Goal: Task Accomplishment & Management: Use online tool/utility

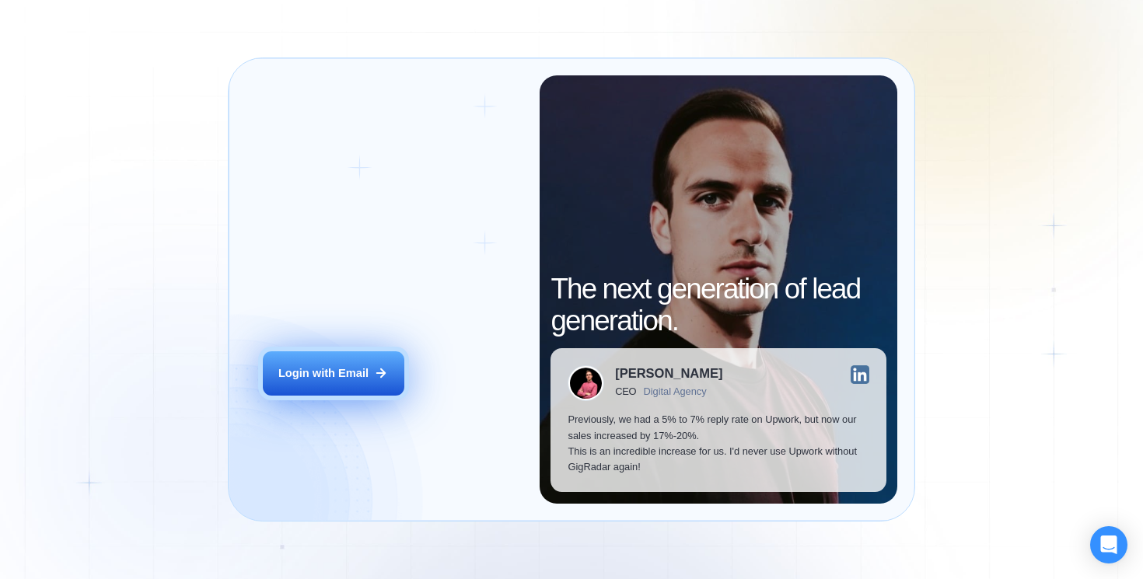
click at [334, 379] on div "Login with Email" at bounding box center [323, 373] width 90 height 16
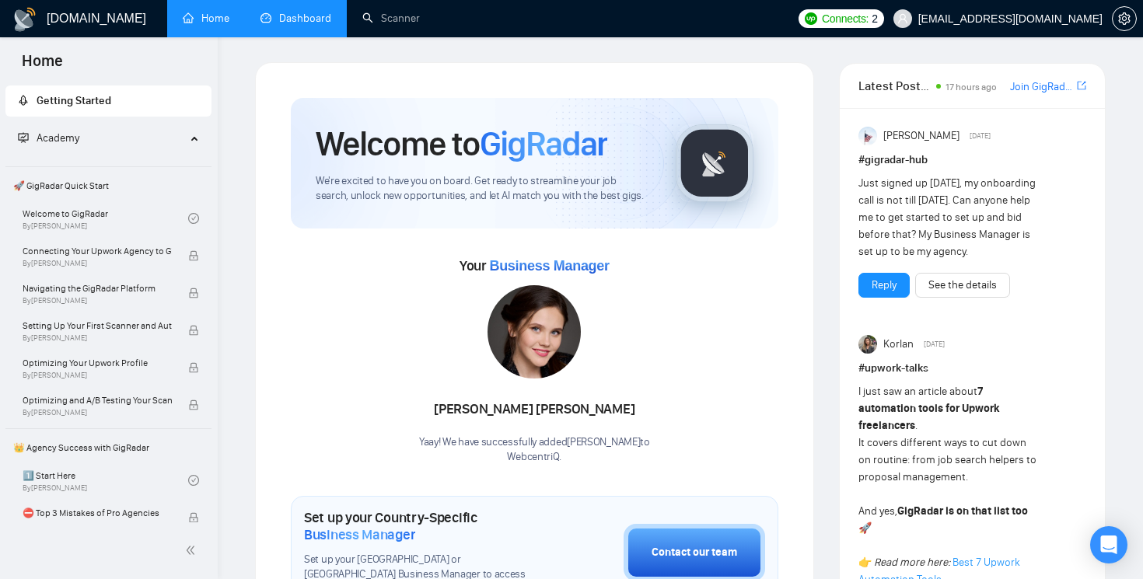
click at [292, 19] on link "Dashboard" at bounding box center [295, 18] width 71 height 13
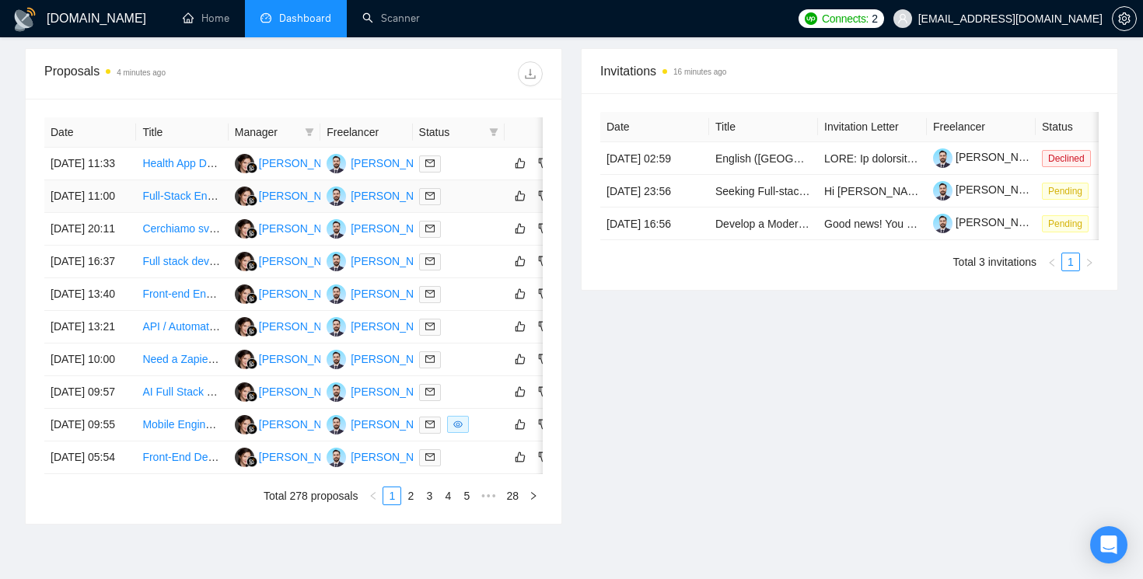
scroll to position [0, 46]
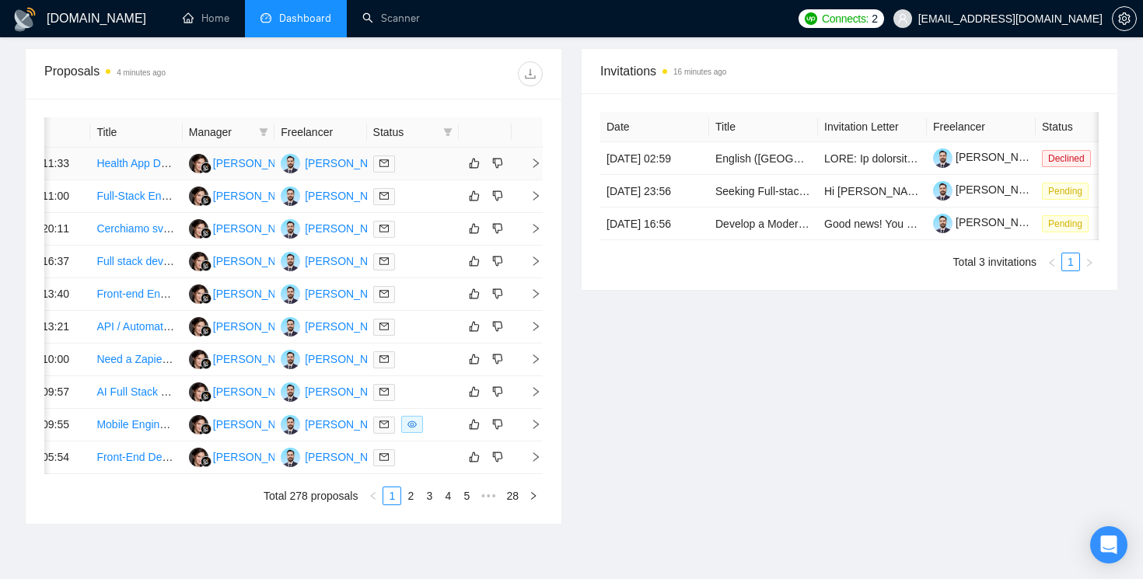
click at [536, 168] on icon "right" at bounding box center [535, 163] width 5 height 9
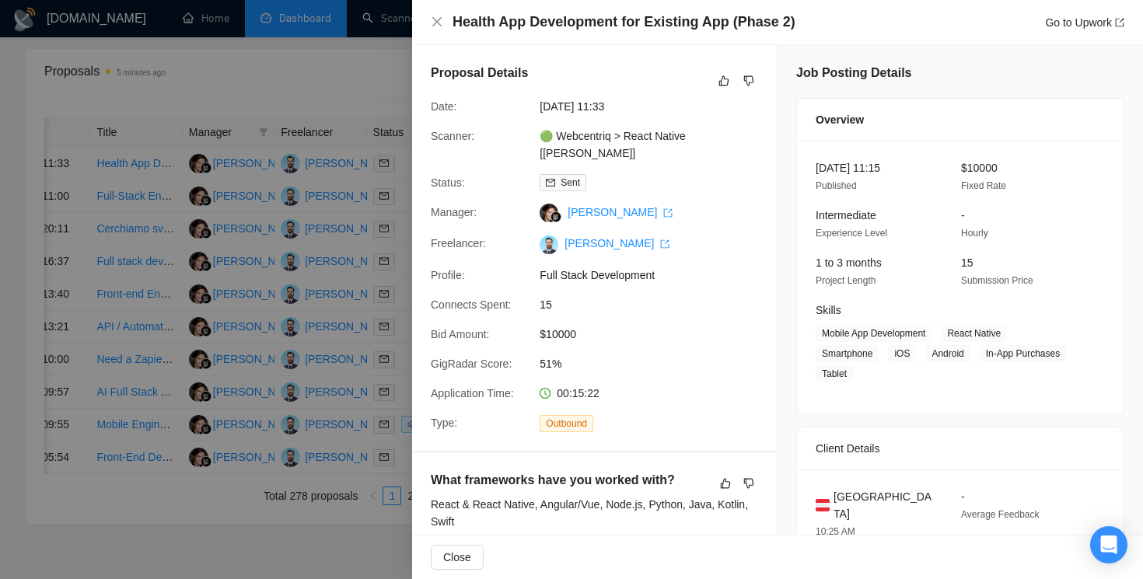
click at [379, 89] on div at bounding box center [571, 289] width 1143 height 579
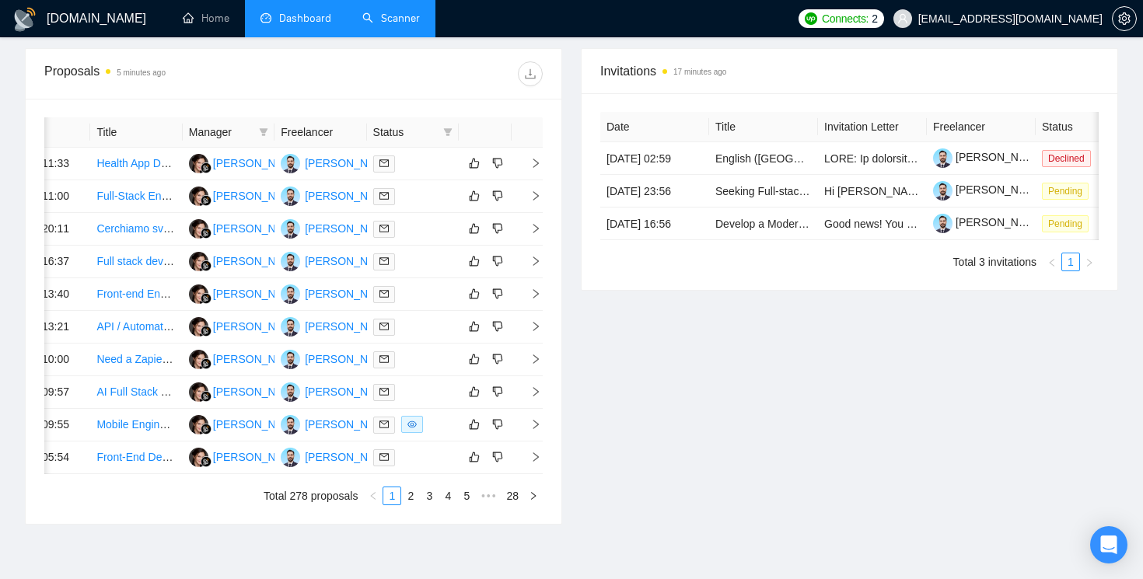
click at [406, 20] on link "Scanner" at bounding box center [391, 18] width 58 height 13
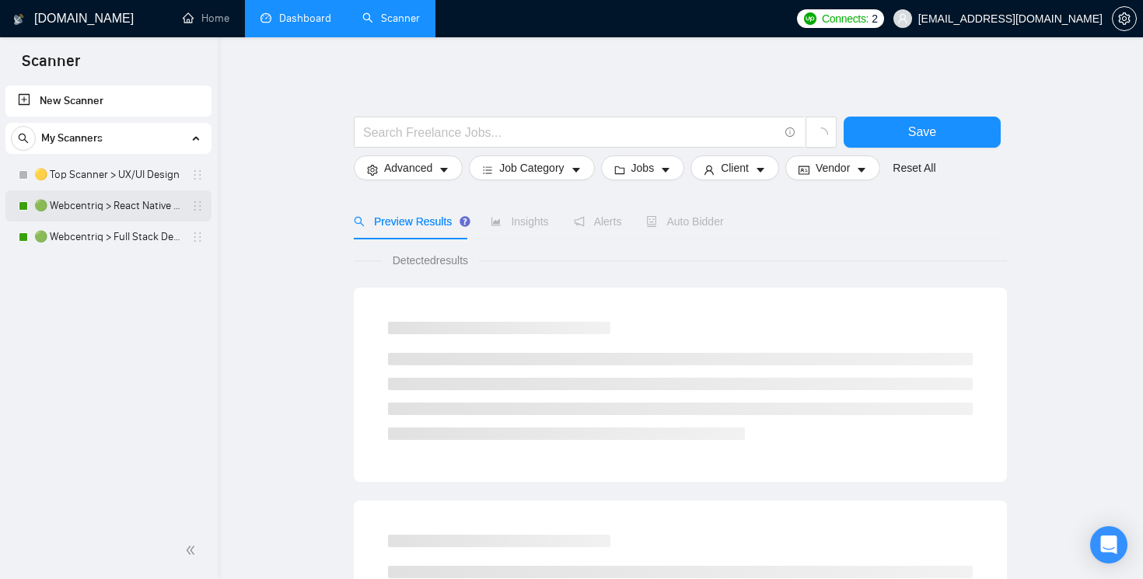
click at [103, 208] on link "🟢 Webcentriq > React Native [[PERSON_NAME]]" at bounding box center [108, 206] width 148 height 31
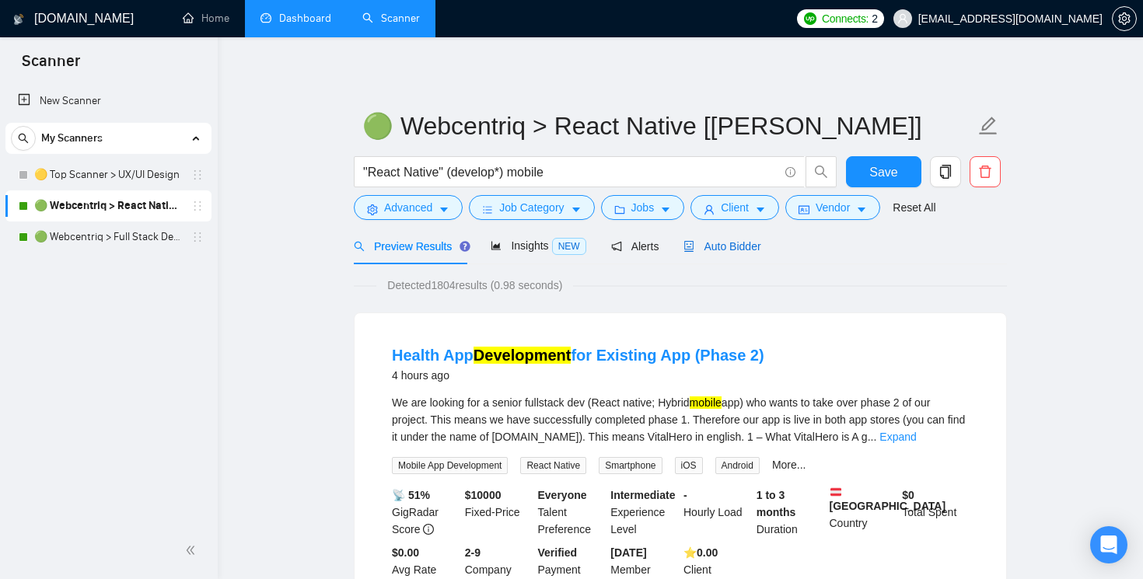
click at [750, 248] on span "Auto Bidder" at bounding box center [721, 246] width 77 height 12
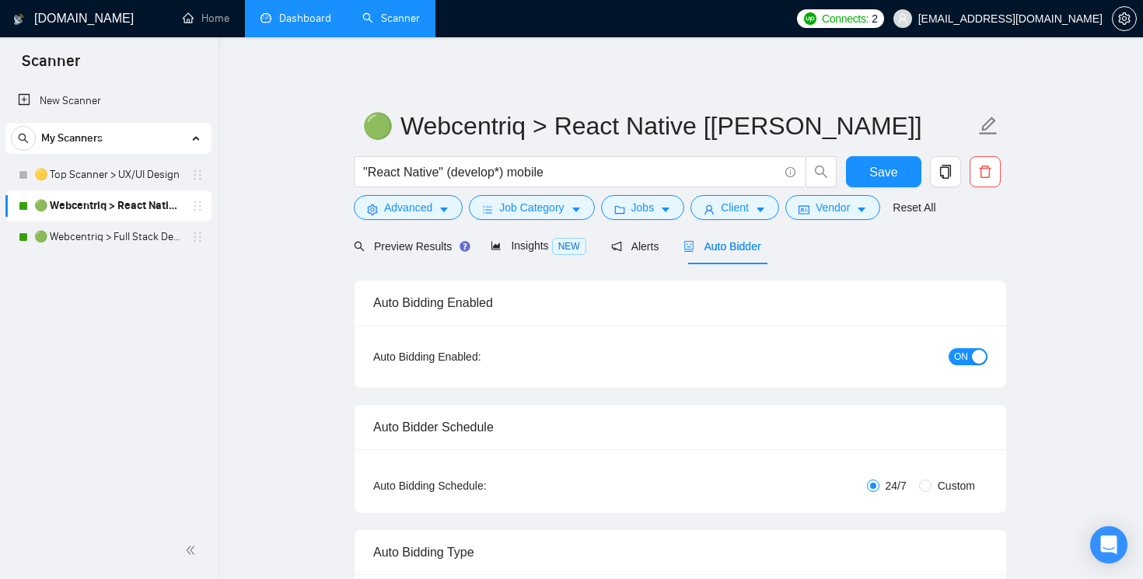
checkbox input "true"
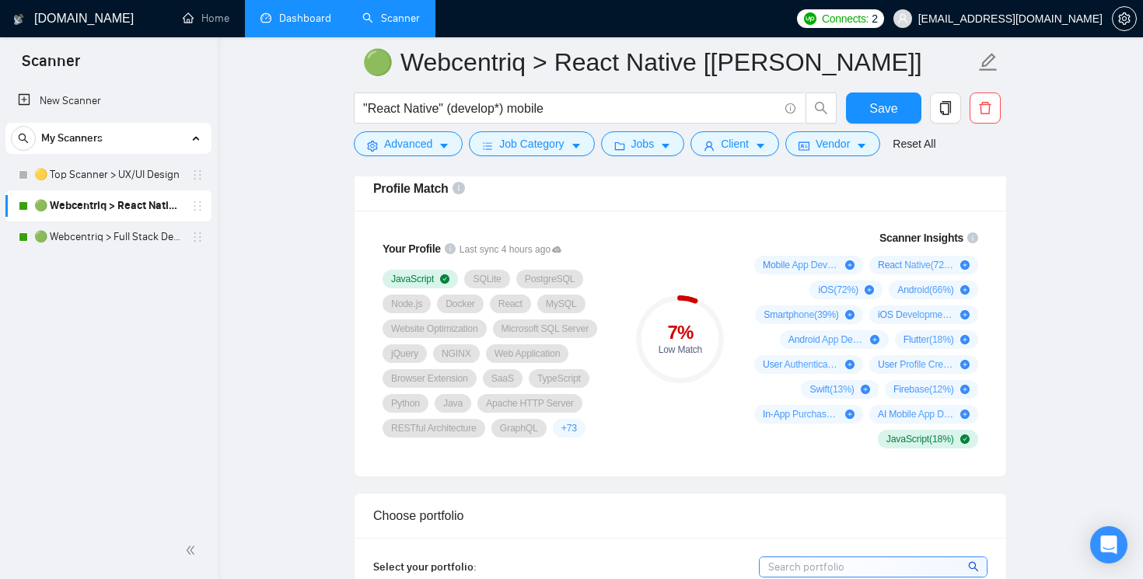
scroll to position [1026, 0]
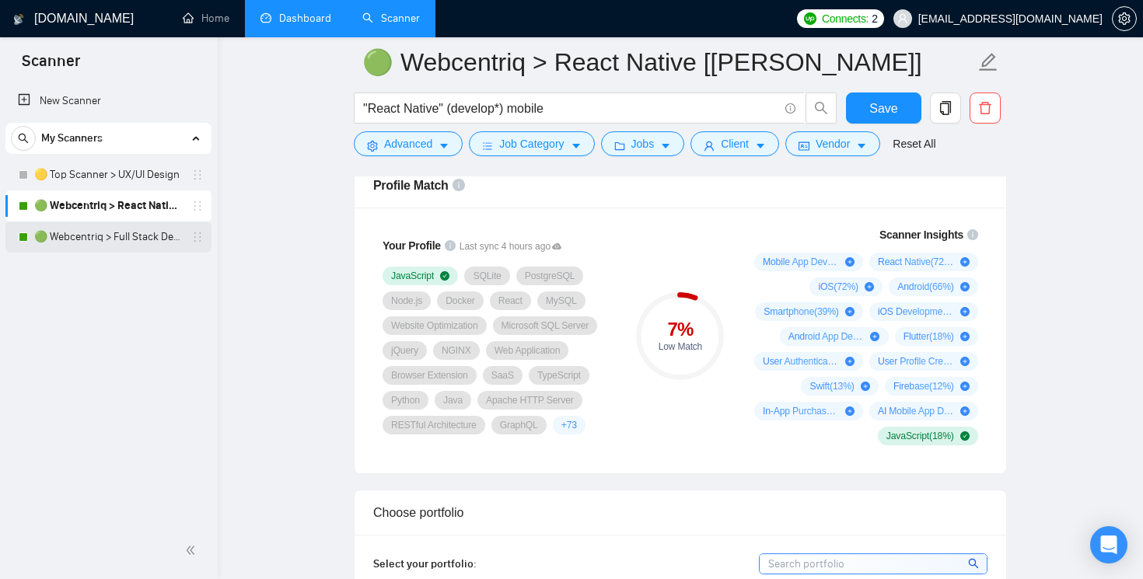
click at [61, 239] on link "🟢 Webcentriq > Full Stack Developer [[PERSON_NAME]]" at bounding box center [108, 237] width 148 height 31
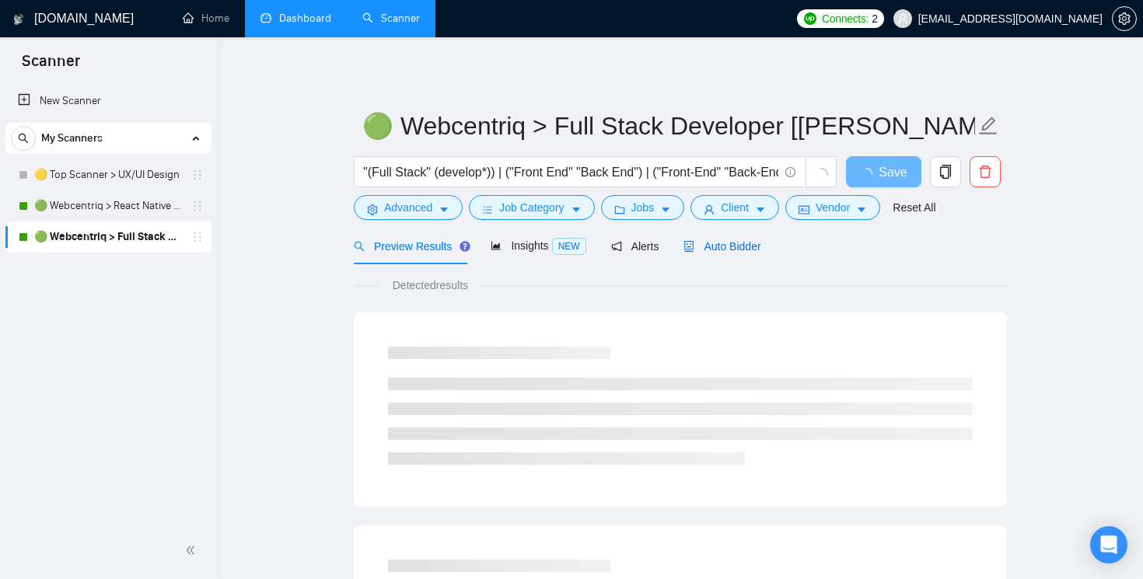
click at [721, 247] on span "Auto Bidder" at bounding box center [721, 246] width 77 height 12
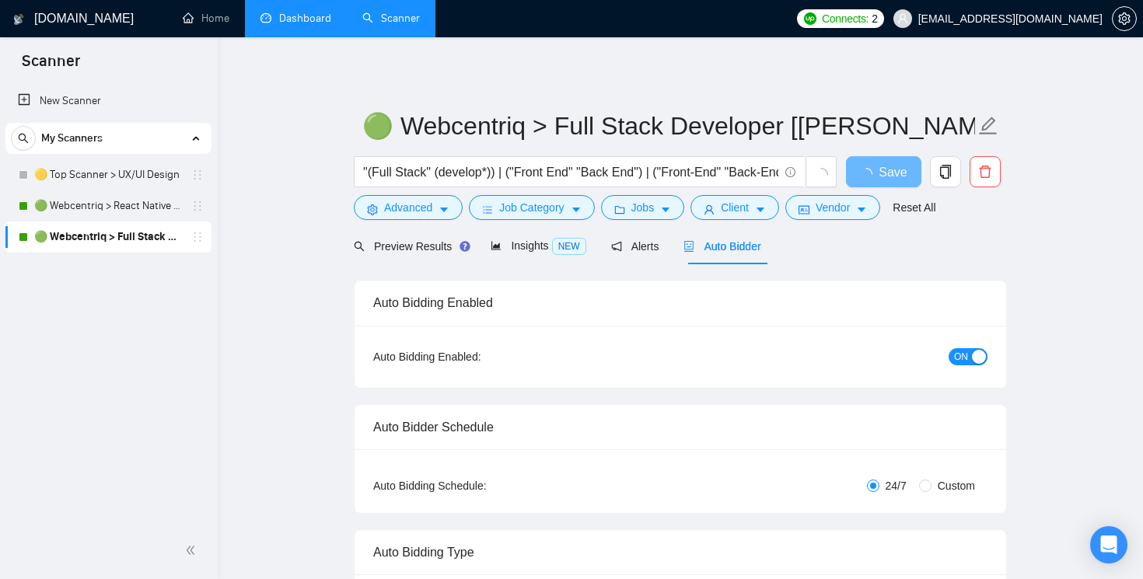
checkbox input "true"
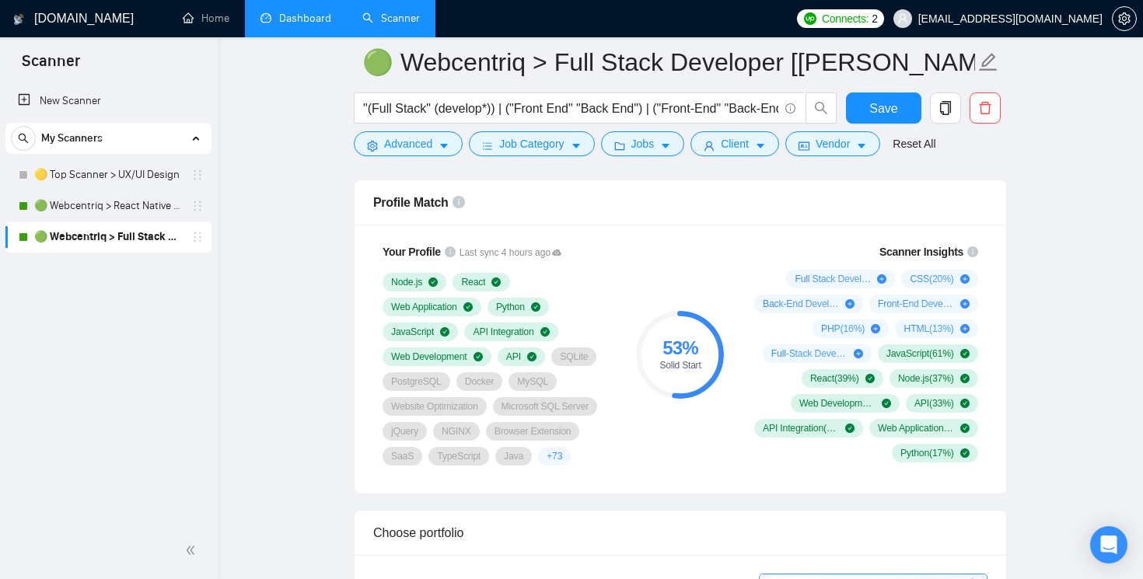
scroll to position [1027, 0]
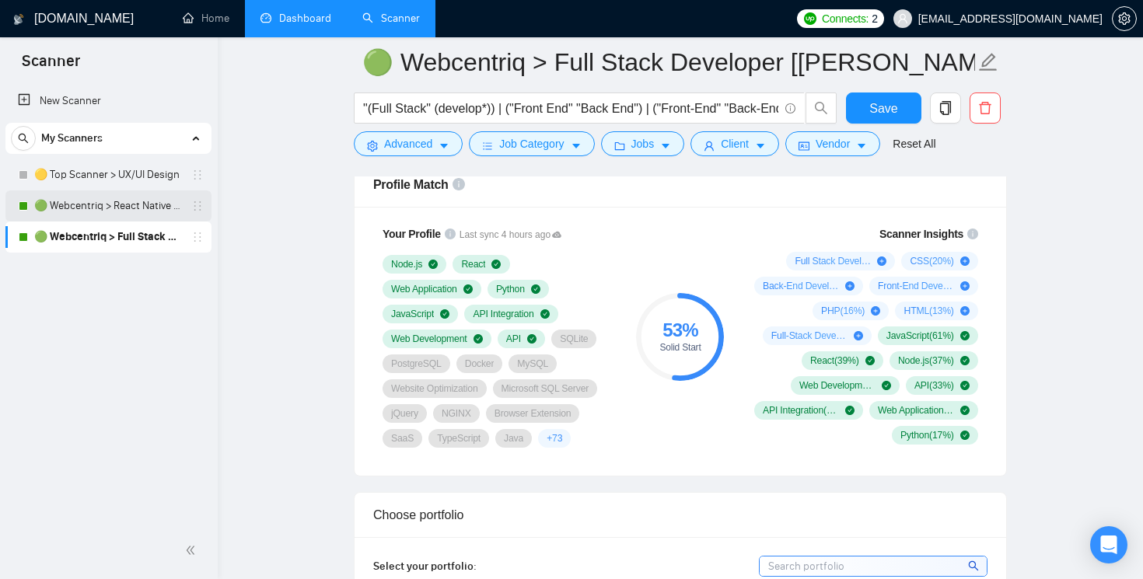
click at [121, 201] on link "🟢 Webcentriq > React Native [[PERSON_NAME]]" at bounding box center [108, 206] width 148 height 31
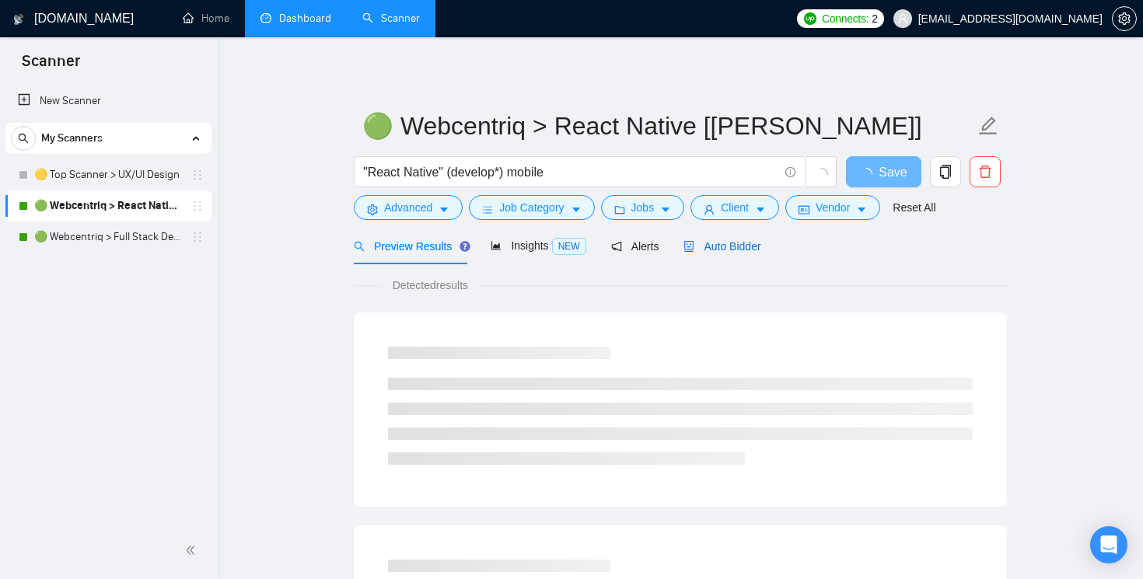
click at [741, 244] on span "Auto Bidder" at bounding box center [721, 246] width 77 height 12
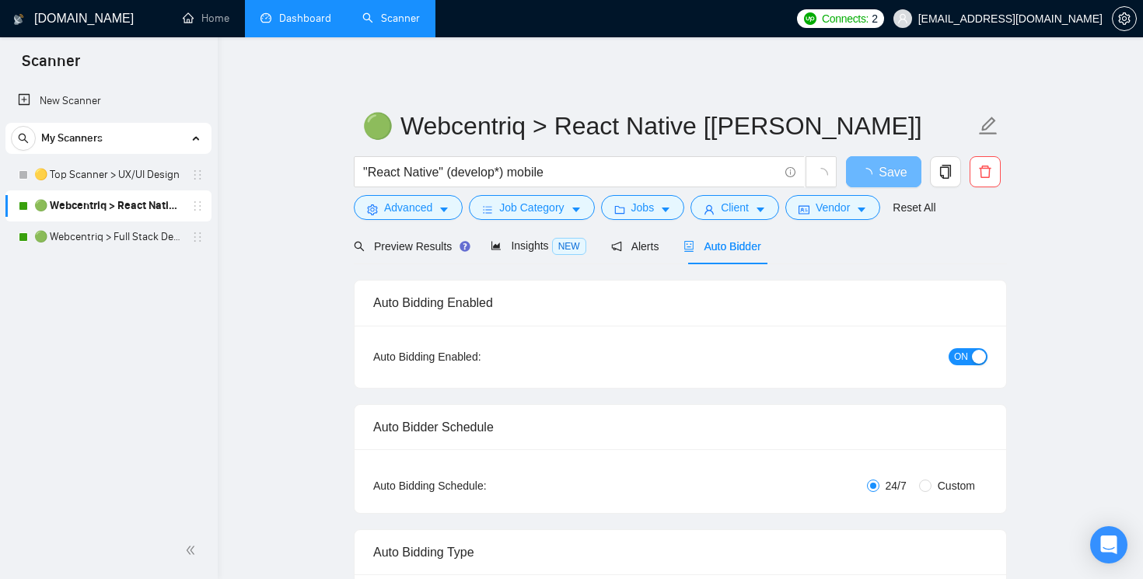
checkbox input "true"
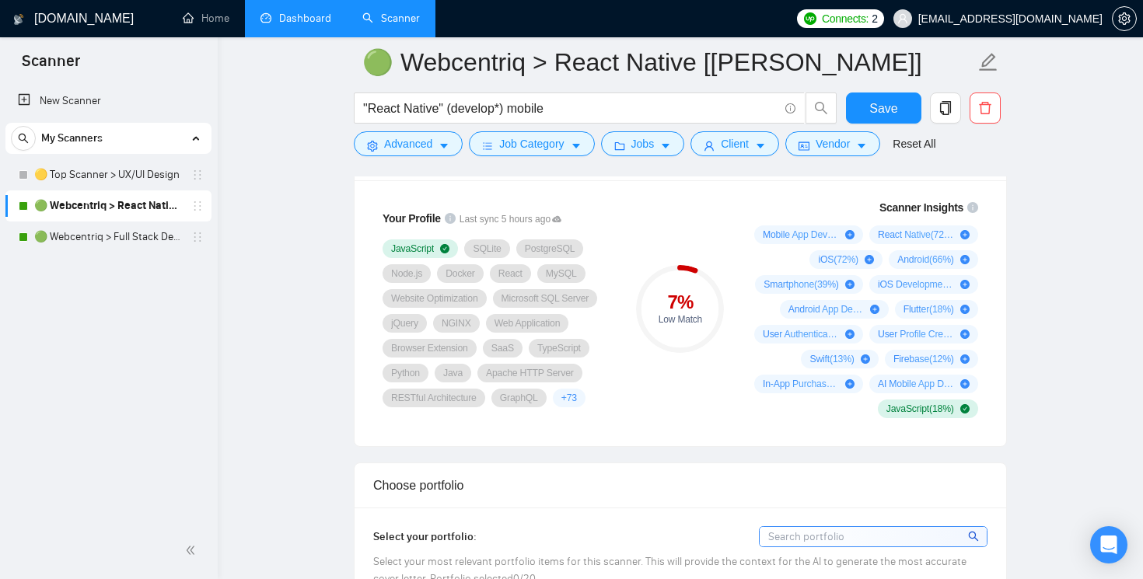
scroll to position [1038, 0]
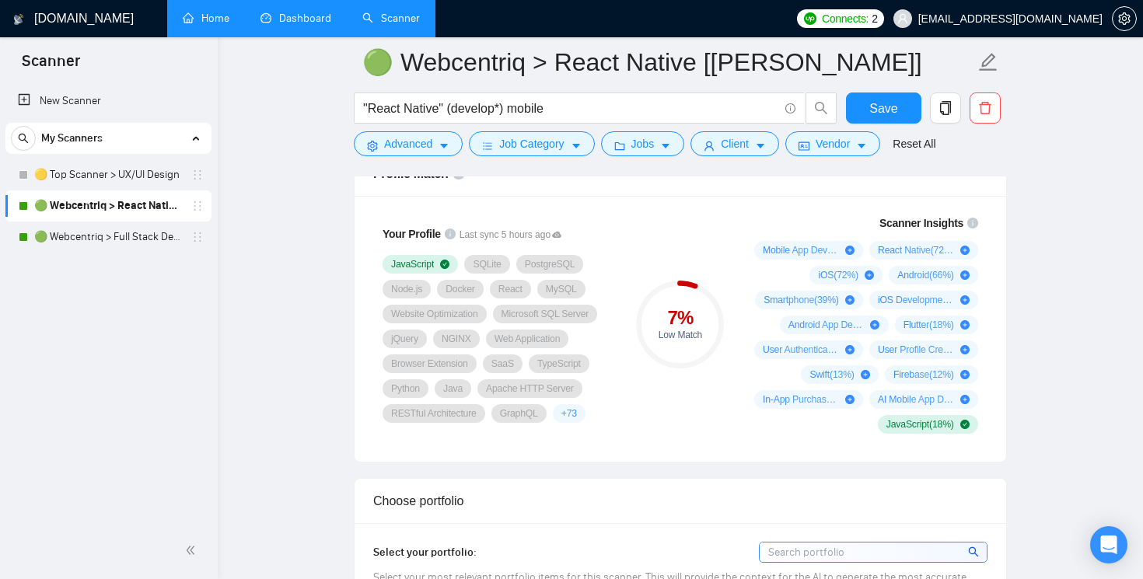
click at [218, 21] on link "Home" at bounding box center [206, 18] width 47 height 13
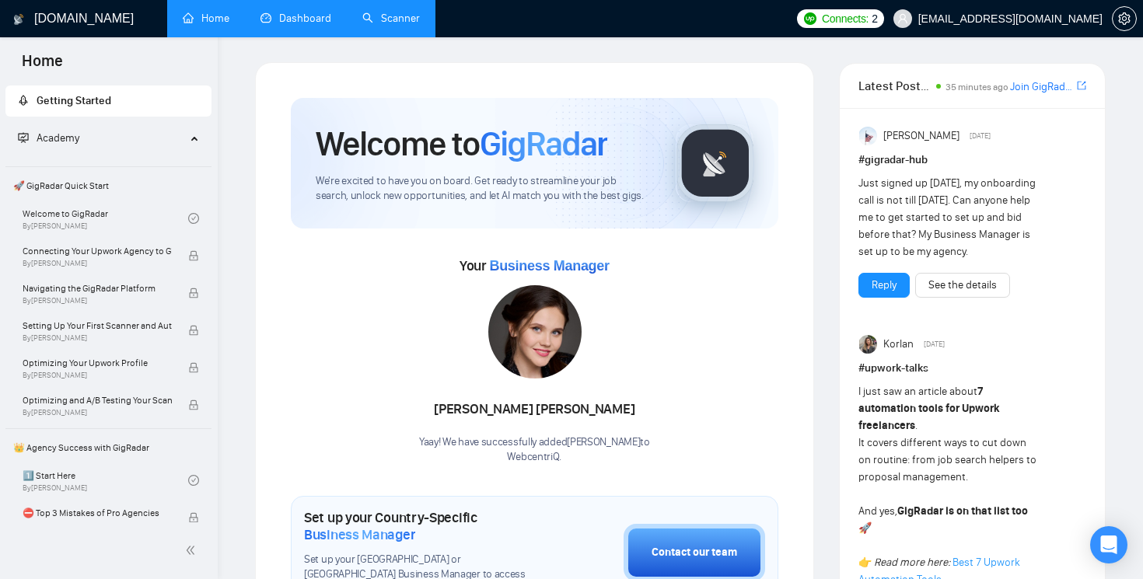
click at [297, 16] on link "Dashboard" at bounding box center [295, 18] width 71 height 13
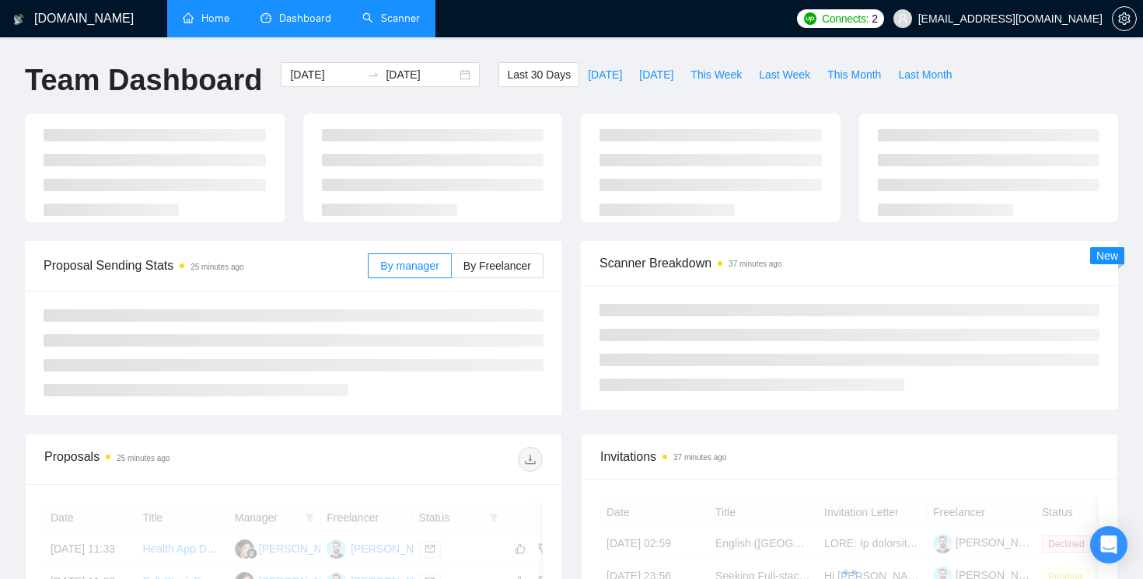
click at [394, 19] on link "Scanner" at bounding box center [391, 18] width 58 height 13
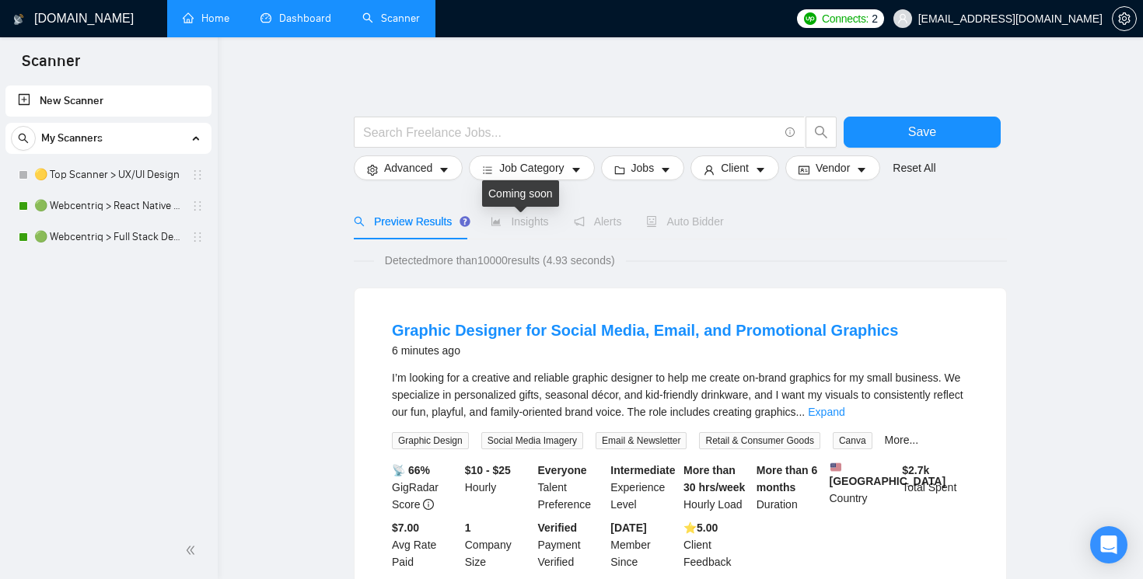
click at [526, 220] on span "Insights" at bounding box center [520, 221] width 58 height 12
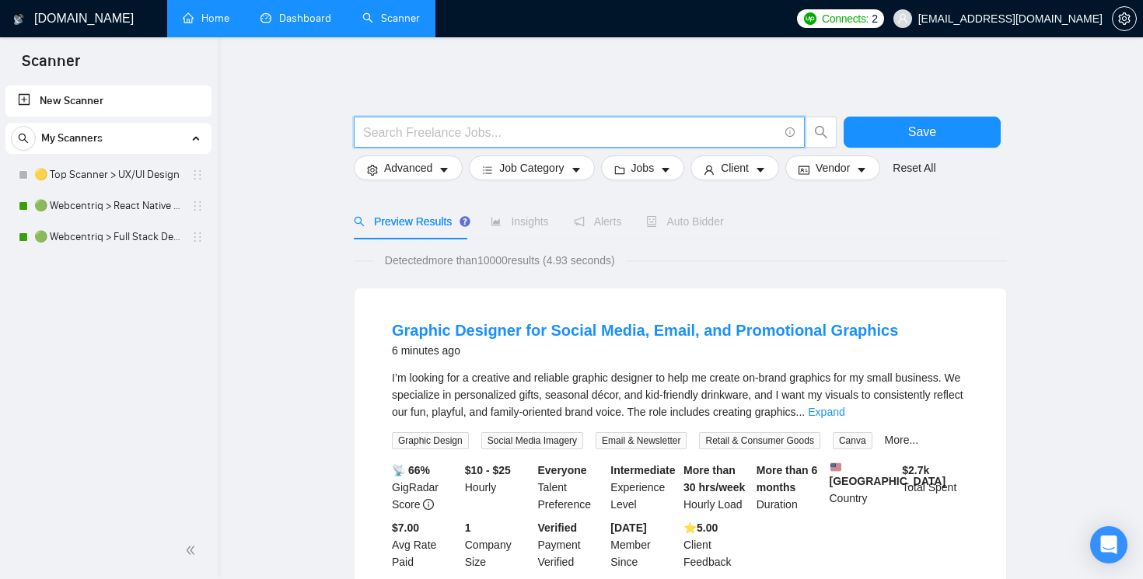
click at [419, 135] on input "text" at bounding box center [570, 132] width 415 height 19
type input "Full Stack Developer"
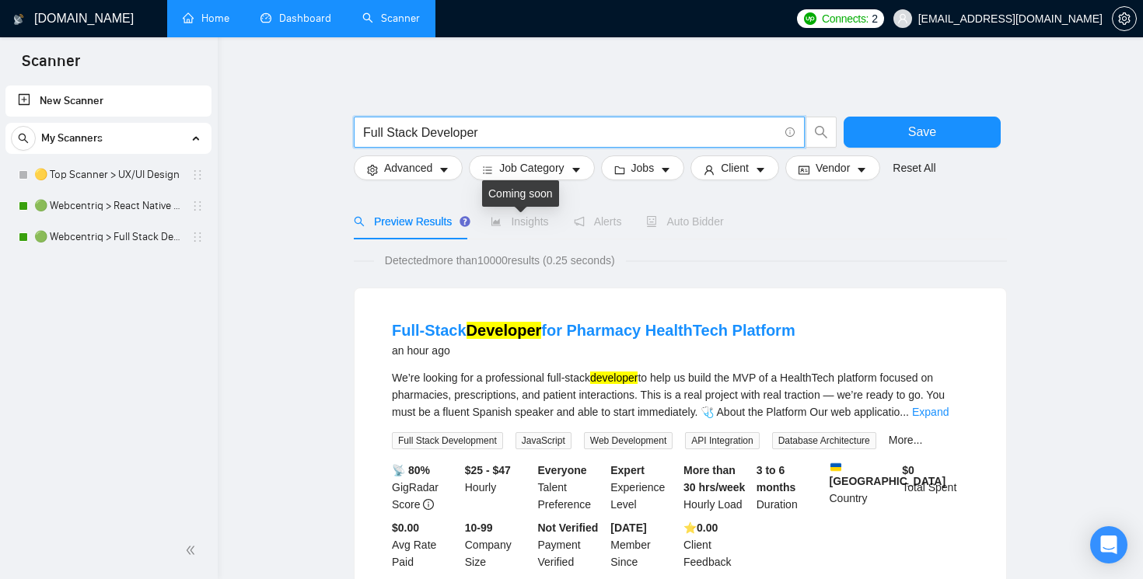
click at [533, 222] on span "Insights" at bounding box center [520, 221] width 58 height 12
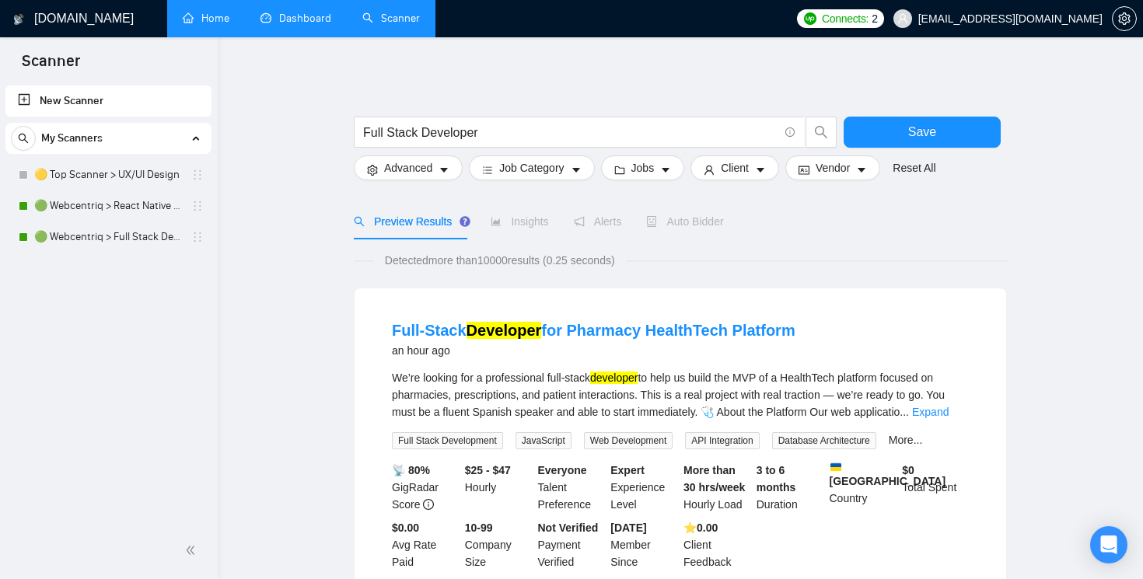
click at [487, 134] on input "Full Stack Developer" at bounding box center [570, 132] width 415 height 19
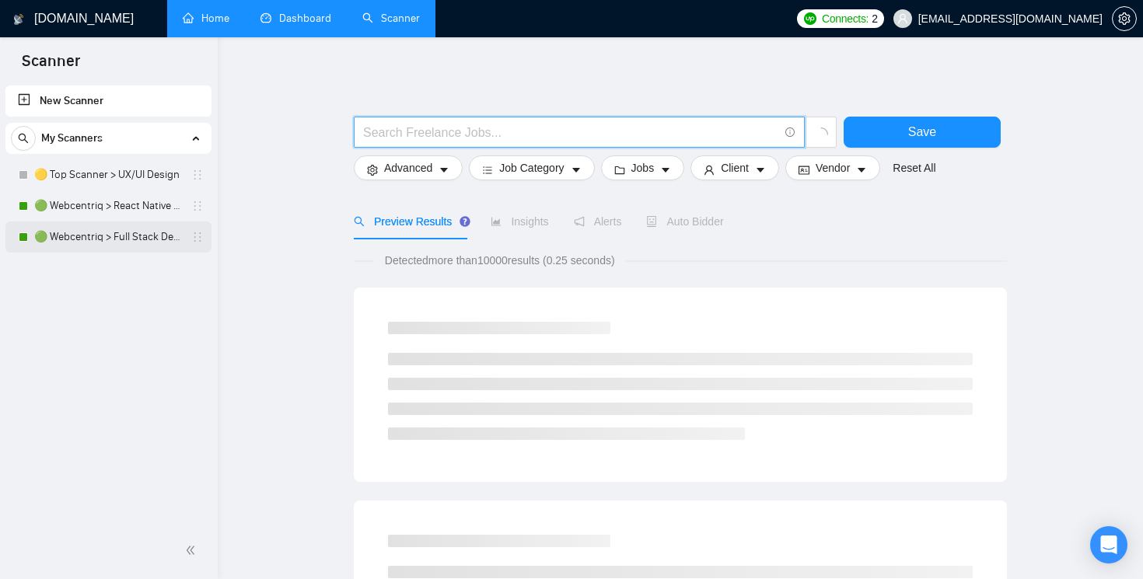
click at [129, 229] on link "🟢 Webcentriq > Full Stack Developer [[PERSON_NAME]]" at bounding box center [108, 237] width 148 height 31
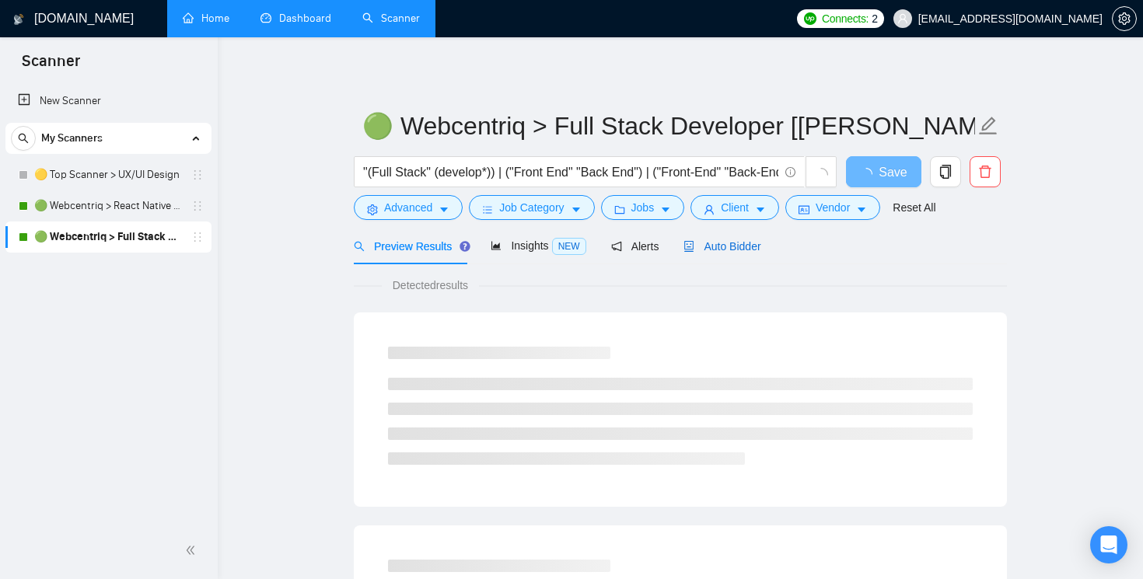
click at [738, 247] on span "Auto Bidder" at bounding box center [721, 246] width 77 height 12
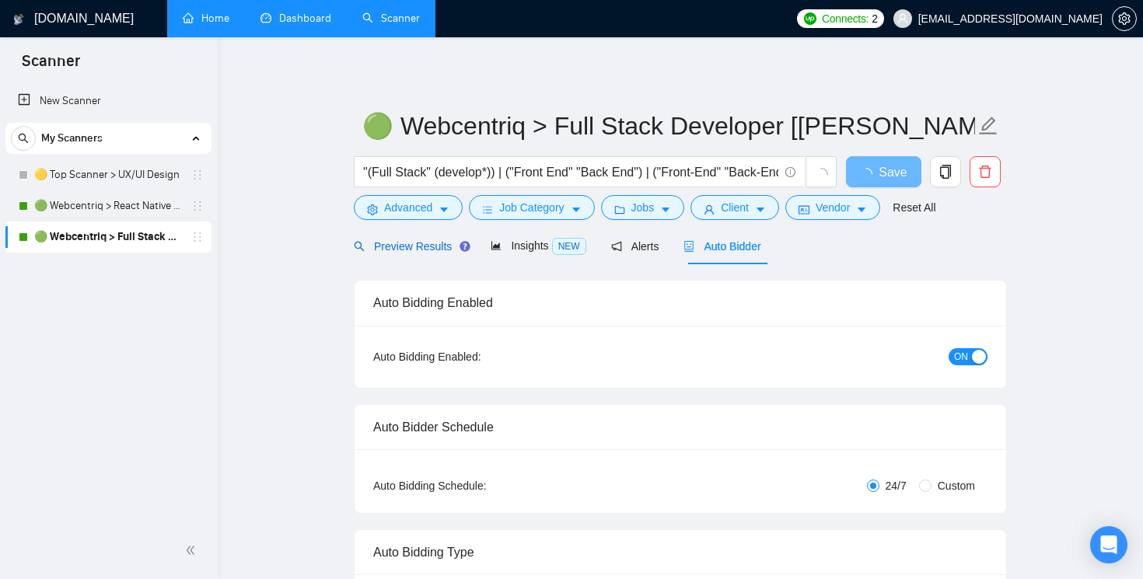
click at [428, 241] on span "Preview Results" at bounding box center [410, 246] width 112 height 12
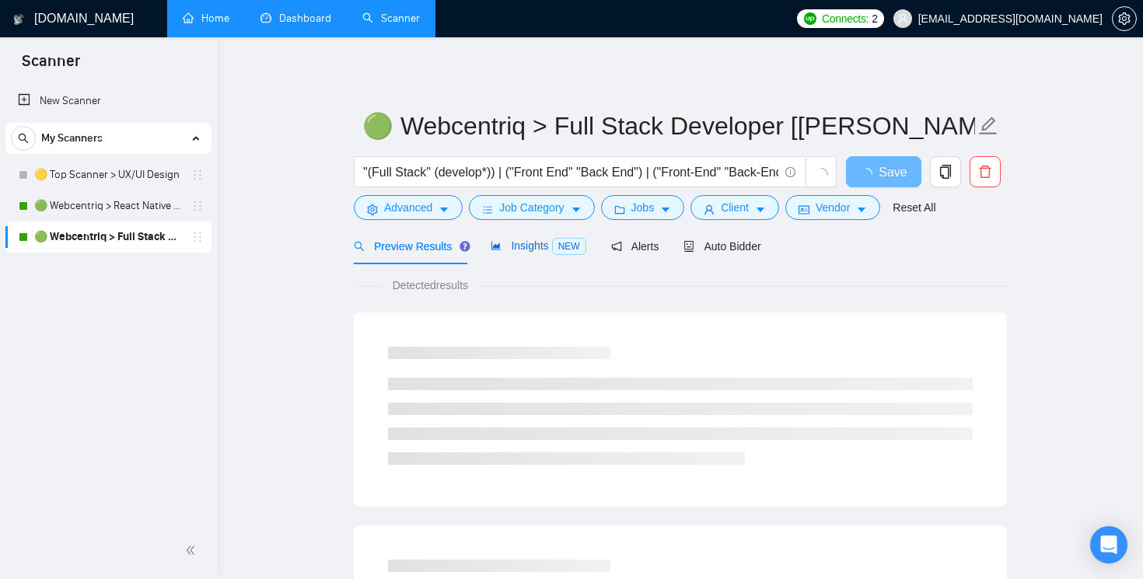
click at [523, 247] on span "Insights NEW" at bounding box center [538, 245] width 95 height 12
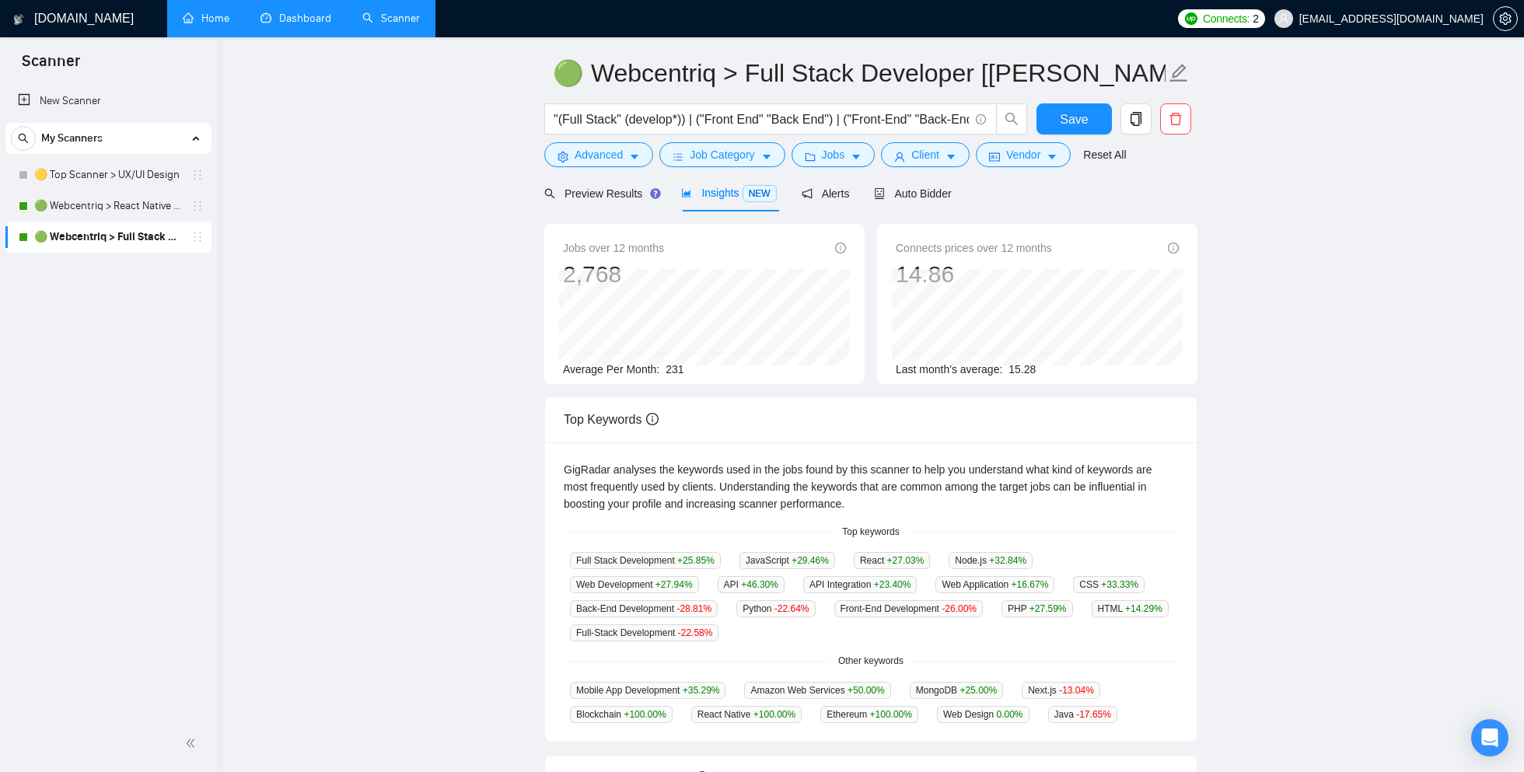
scroll to position [52, 0]
click at [510, 44] on main "🟢 Webcentriq > Full Stack Developer [Amir] "(Full Stack" (develop*)) | ("Front …" at bounding box center [871, 528] width 1257 height 1036
click at [512, 57] on main "🟢 Webcentriq > Full Stack Developer [Amir] "(Full Stack" (develop*)) | ("Front …" at bounding box center [871, 528] width 1257 height 1036
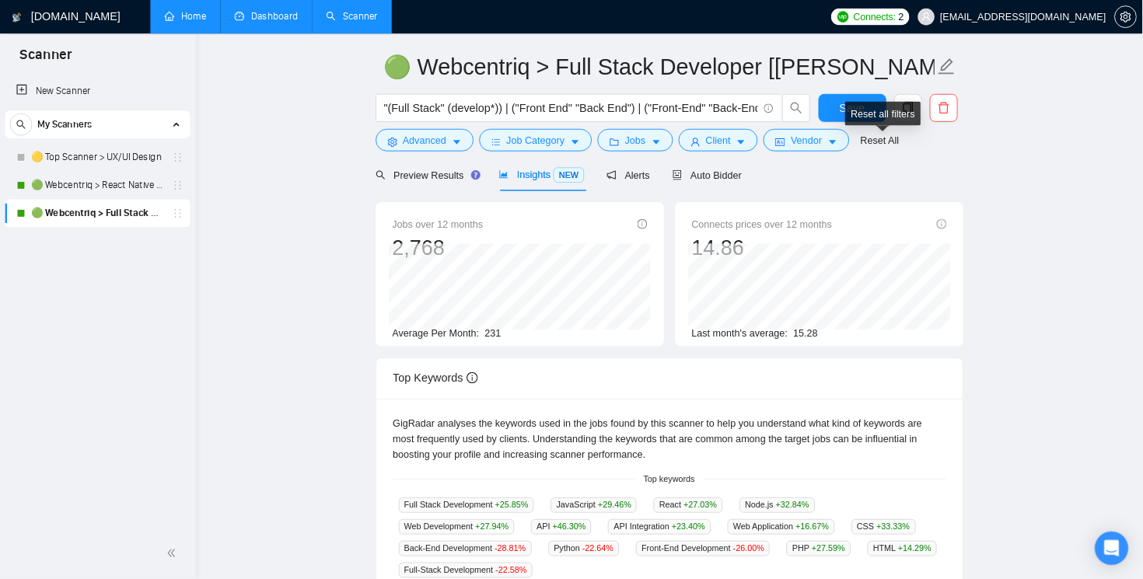
scroll to position [53, 0]
